Goal: Information Seeking & Learning: Check status

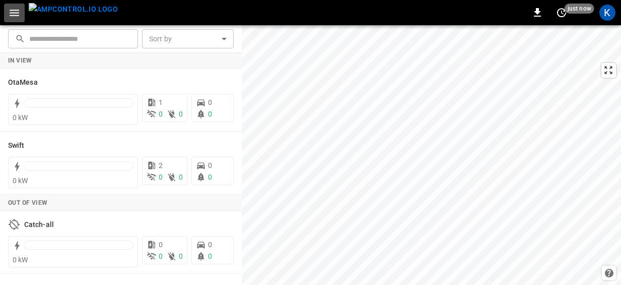
click at [14, 12] on icon "button" at bounding box center [15, 13] width 10 height 7
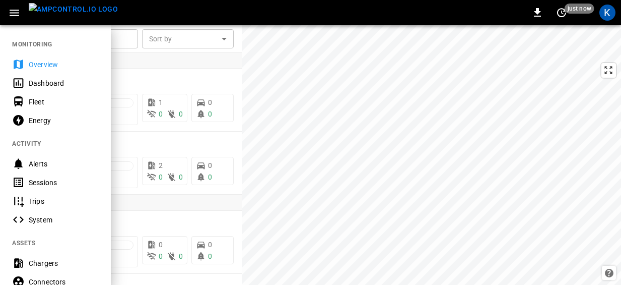
click at [42, 80] on div "Dashboard" at bounding box center [64, 83] width 70 height 10
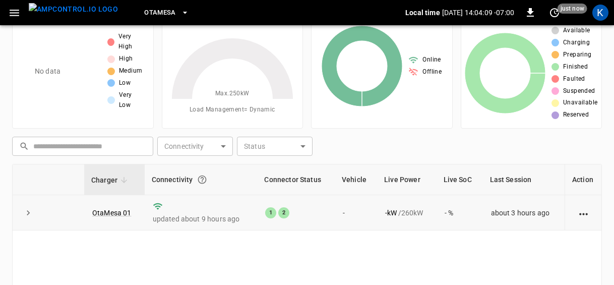
scroll to position [56, 0]
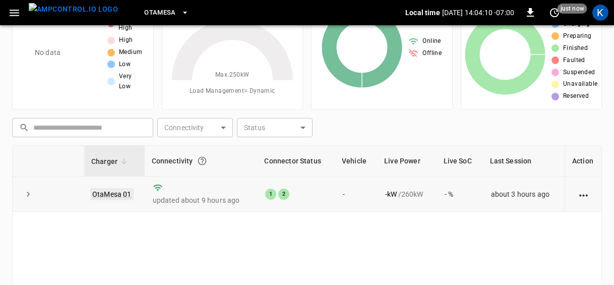
click at [107, 194] on link "OtaMesa 01" at bounding box center [111, 194] width 43 height 12
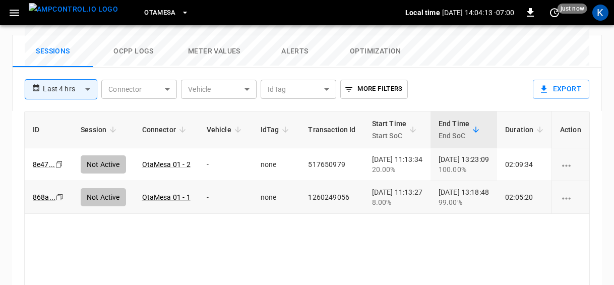
scroll to position [534, 0]
click at [170, 158] on link "OtaMesa 01 - 2" at bounding box center [166, 164] width 52 height 12
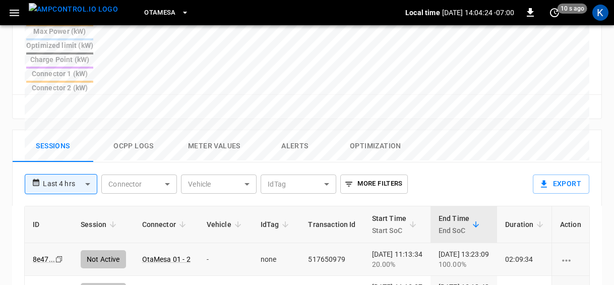
scroll to position [439, 0]
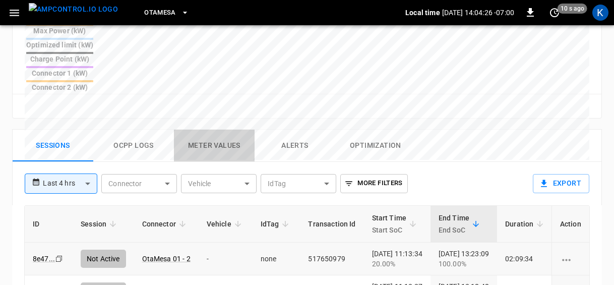
click at [215, 129] on button "Meter Values" at bounding box center [214, 145] width 81 height 32
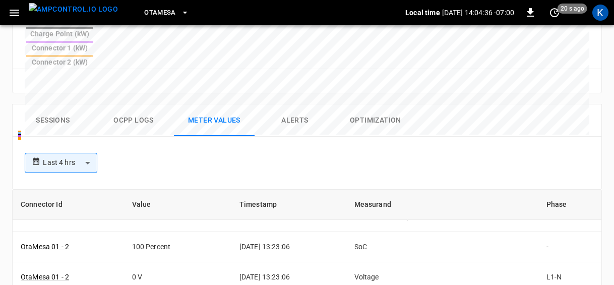
scroll to position [0, 0]
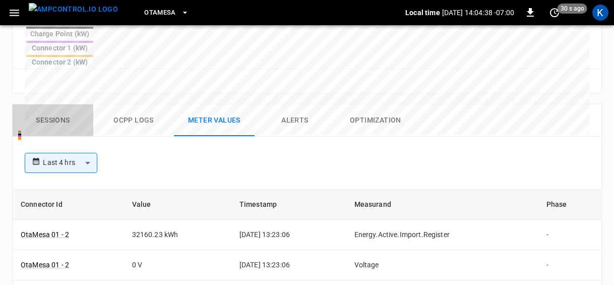
click at [49, 104] on button "Sessions" at bounding box center [53, 120] width 81 height 32
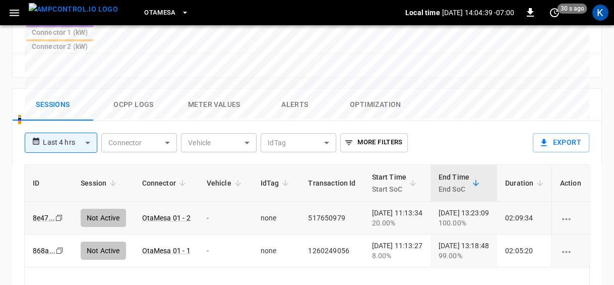
scroll to position [481, 0]
click at [563, 212] on icon "charging session options" at bounding box center [566, 218] width 13 height 13
click at [379, 258] on div "ID Session Connector Vehicle IdTag Transaction Id Start Time Start SoC End Time…" at bounding box center [306, 264] width 565 height 200
click at [172, 211] on link "OtaMesa 01 - 2" at bounding box center [166, 217] width 52 height 12
click at [163, 244] on link "OtaMesa 01 - 1" at bounding box center [166, 250] width 52 height 12
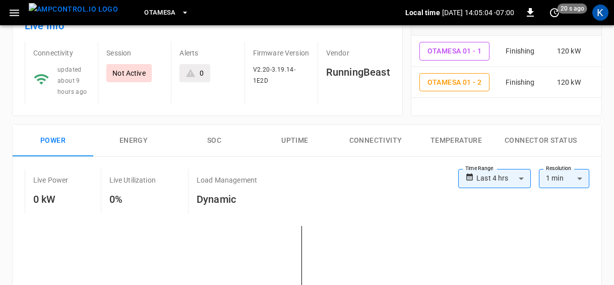
scroll to position [88, 0]
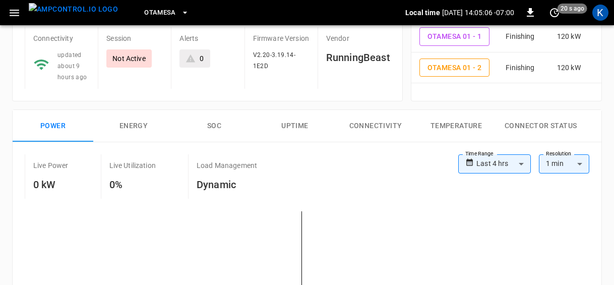
click at [132, 122] on button "Energy" at bounding box center [133, 126] width 81 height 32
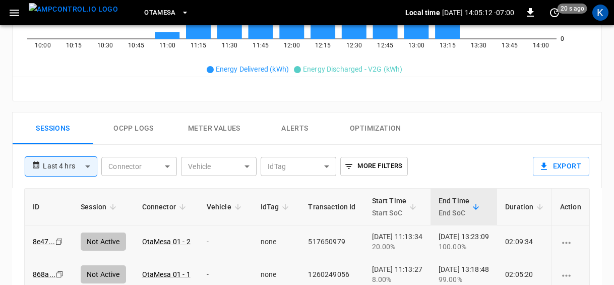
scroll to position [482, 0]
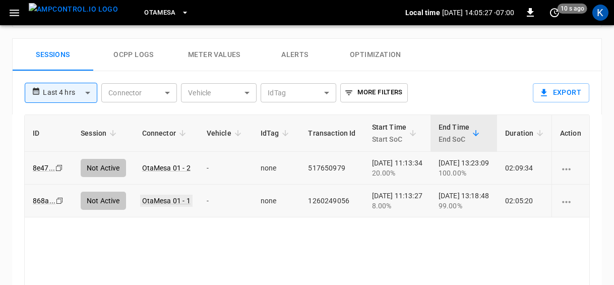
click at [156, 199] on link "OtaMesa 01 - 1" at bounding box center [166, 200] width 52 height 12
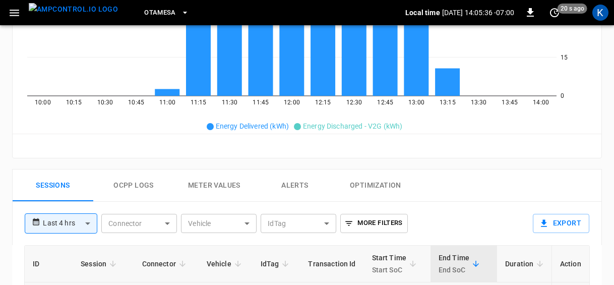
scroll to position [56, 0]
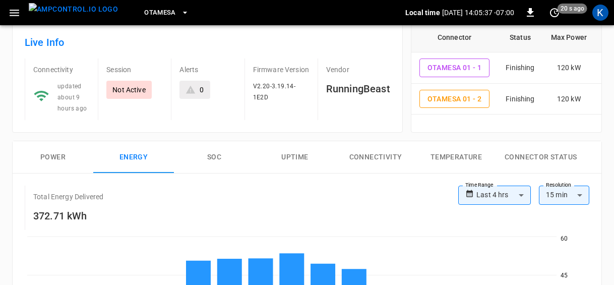
click at [215, 157] on button "SOC" at bounding box center [214, 157] width 81 height 32
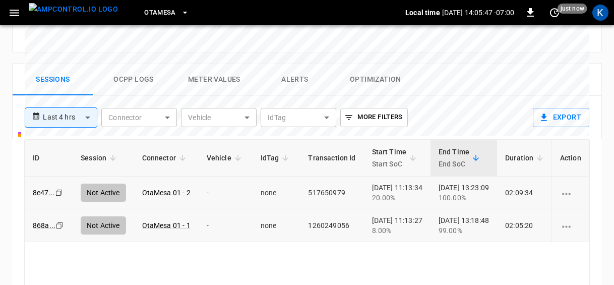
scroll to position [464, 0]
click at [531, 184] on td "02:09:34" at bounding box center [525, 191] width 57 height 33
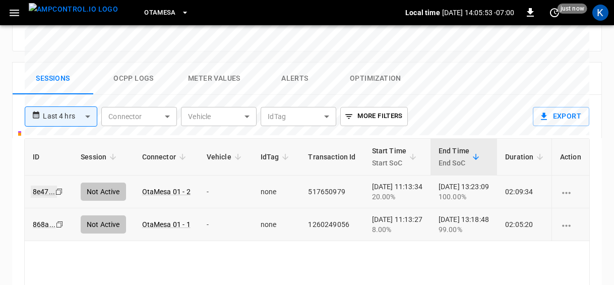
click at [42, 185] on link "8e47 ..." at bounding box center [44, 191] width 26 height 12
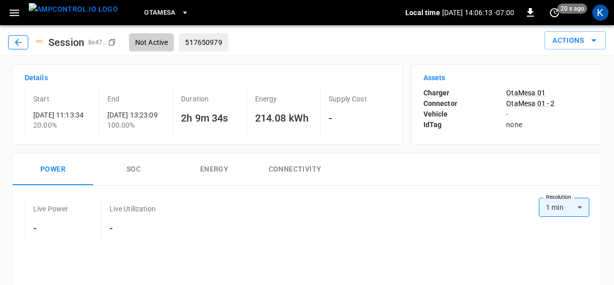
click at [21, 40] on icon "button" at bounding box center [18, 42] width 10 height 10
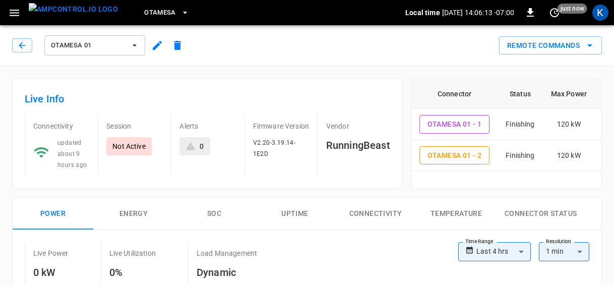
type input "**********"
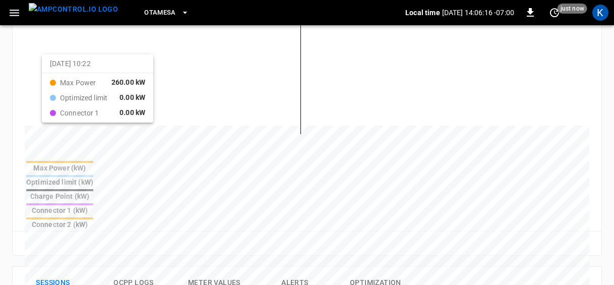
scroll to position [461, 0]
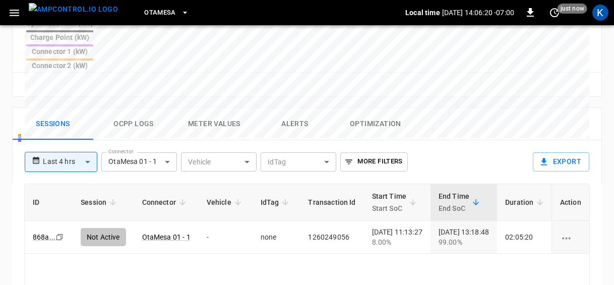
scroll to position [481, 0]
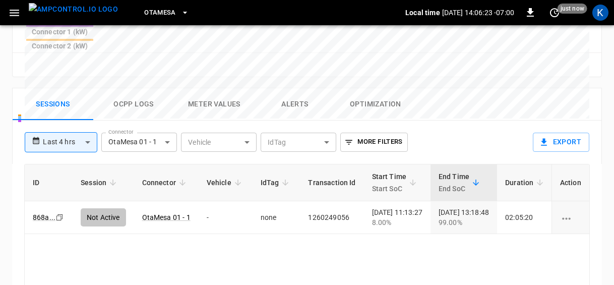
scroll to position [534, 0]
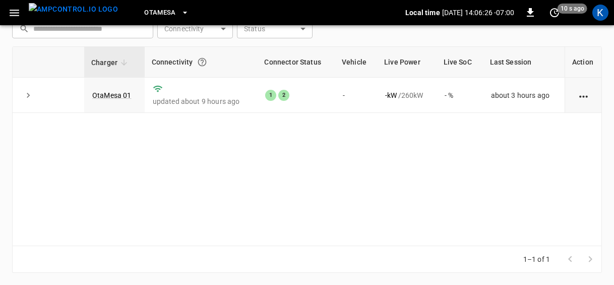
scroll to position [56, 0]
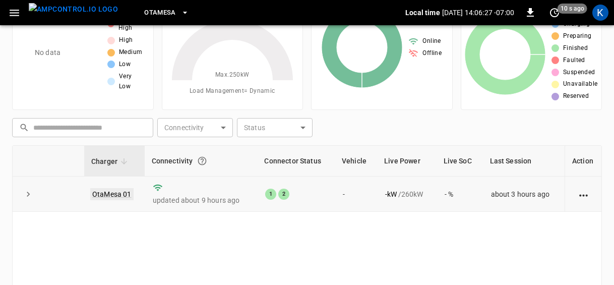
click at [112, 194] on link "OtaMesa 01" at bounding box center [111, 194] width 43 height 12
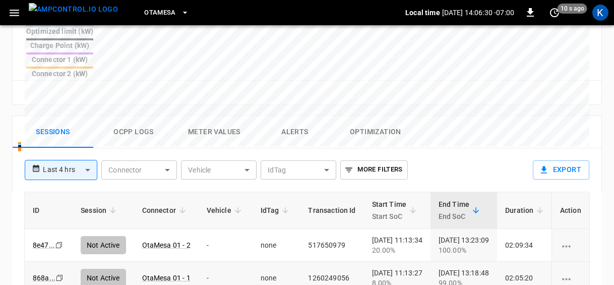
scroll to position [494, 0]
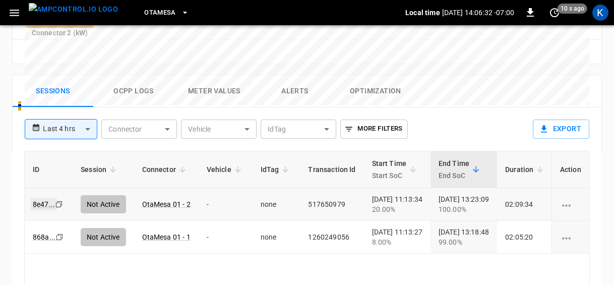
click at [43, 198] on link "8e47 ..." at bounding box center [44, 204] width 26 height 12
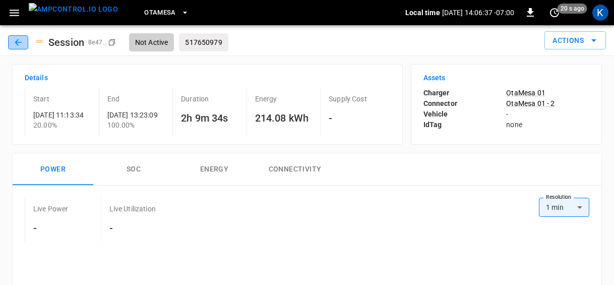
click at [17, 43] on icon "button" at bounding box center [18, 42] width 10 height 10
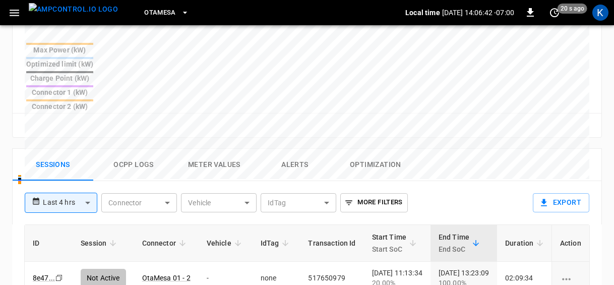
scroll to position [461, 0]
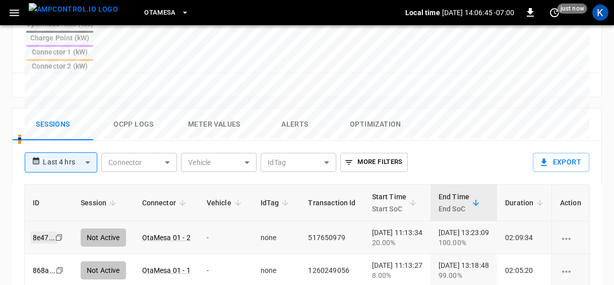
click at [46, 231] on link "8e47 ..." at bounding box center [44, 237] width 26 height 12
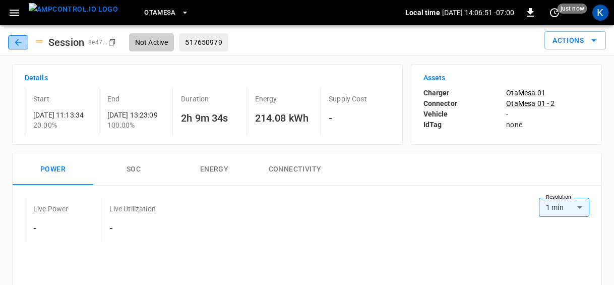
click at [15, 44] on icon "button" at bounding box center [18, 42] width 10 height 10
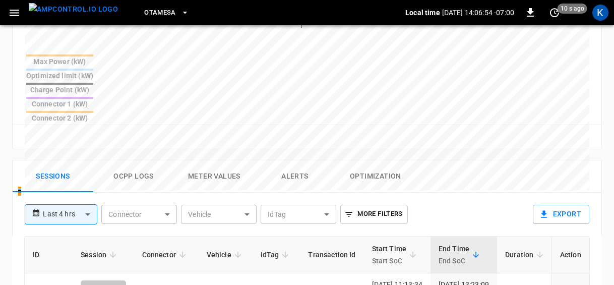
scroll to position [548, 0]
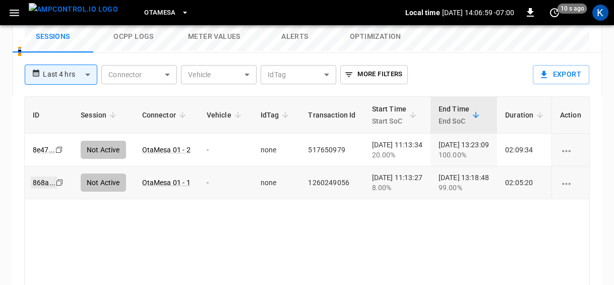
click at [44, 176] on link "868a ..." at bounding box center [44, 182] width 27 height 12
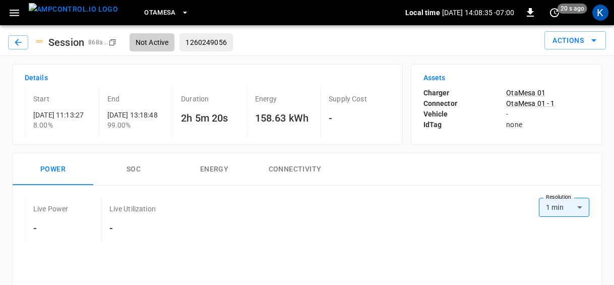
click at [144, 10] on span "OtaMesa" at bounding box center [160, 13] width 32 height 12
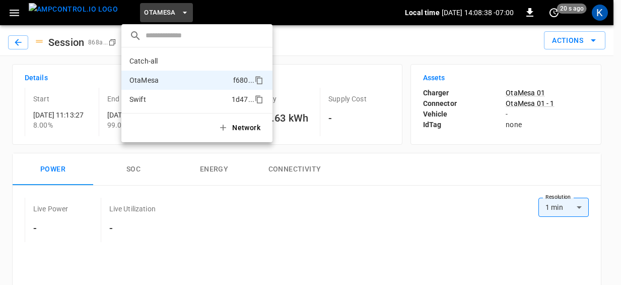
click at [141, 98] on p "Swift" at bounding box center [137, 99] width 17 height 10
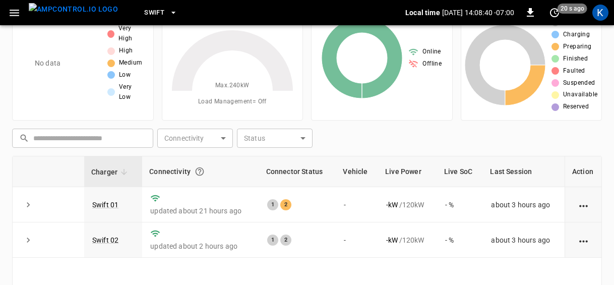
scroll to position [53, 0]
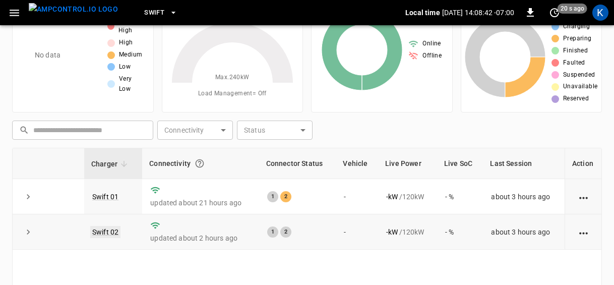
click at [108, 233] on link "Swift 02" at bounding box center [105, 232] width 30 height 12
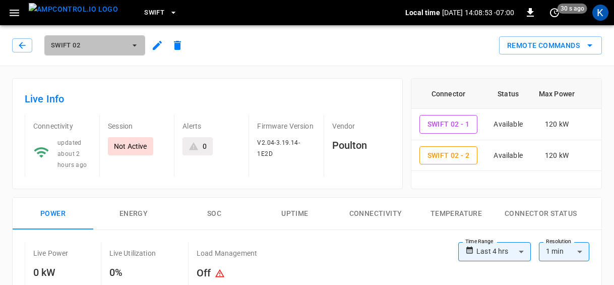
click at [130, 48] on icon "button" at bounding box center [134, 45] width 10 height 10
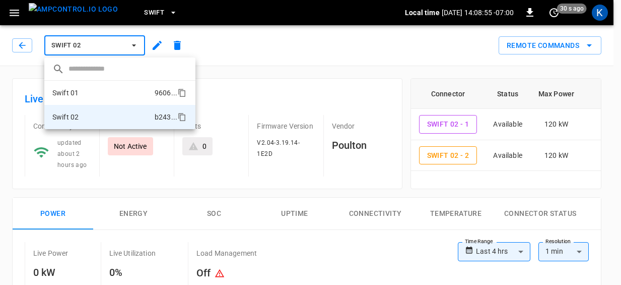
click at [79, 88] on p "Swift 01" at bounding box center [65, 93] width 26 height 10
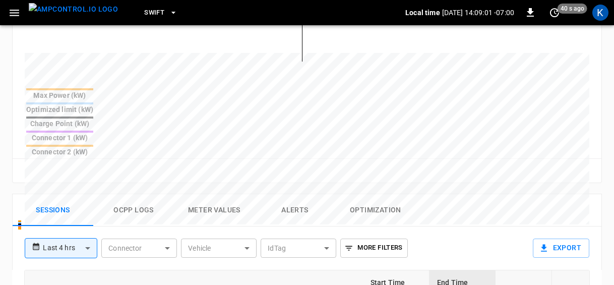
scroll to position [463, 0]
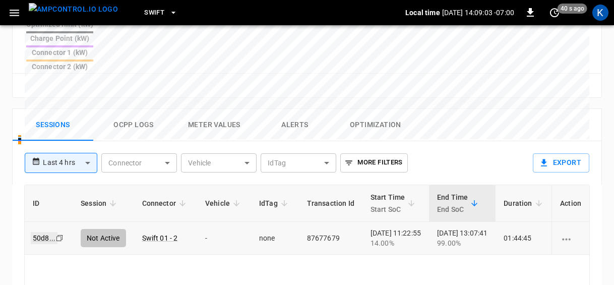
click at [46, 232] on link "50d8 ..." at bounding box center [44, 238] width 27 height 12
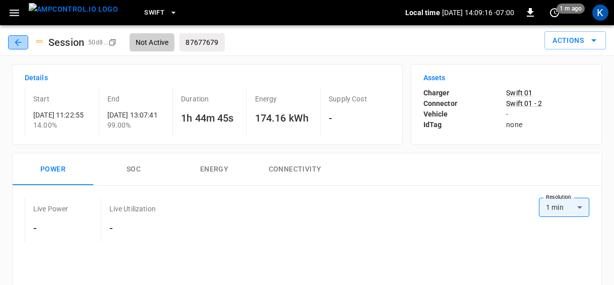
click at [15, 43] on icon "button" at bounding box center [18, 42] width 7 height 7
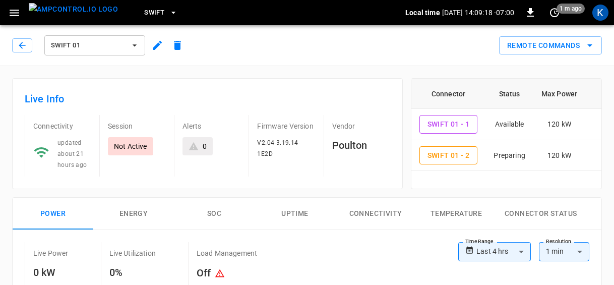
click at [295, 49] on div "Remote Commands" at bounding box center [394, 41] width 414 height 27
